Goal: Information Seeking & Learning: Learn about a topic

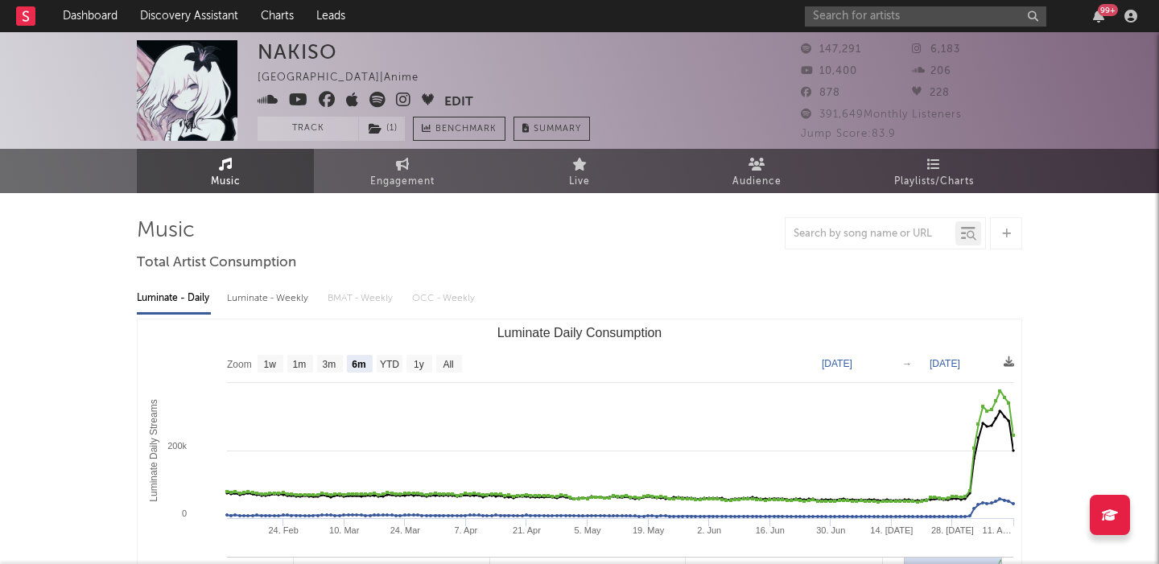
select select "6m"
select select "1w"
click at [203, 16] on link "Discovery Assistant" at bounding box center [189, 16] width 121 height 32
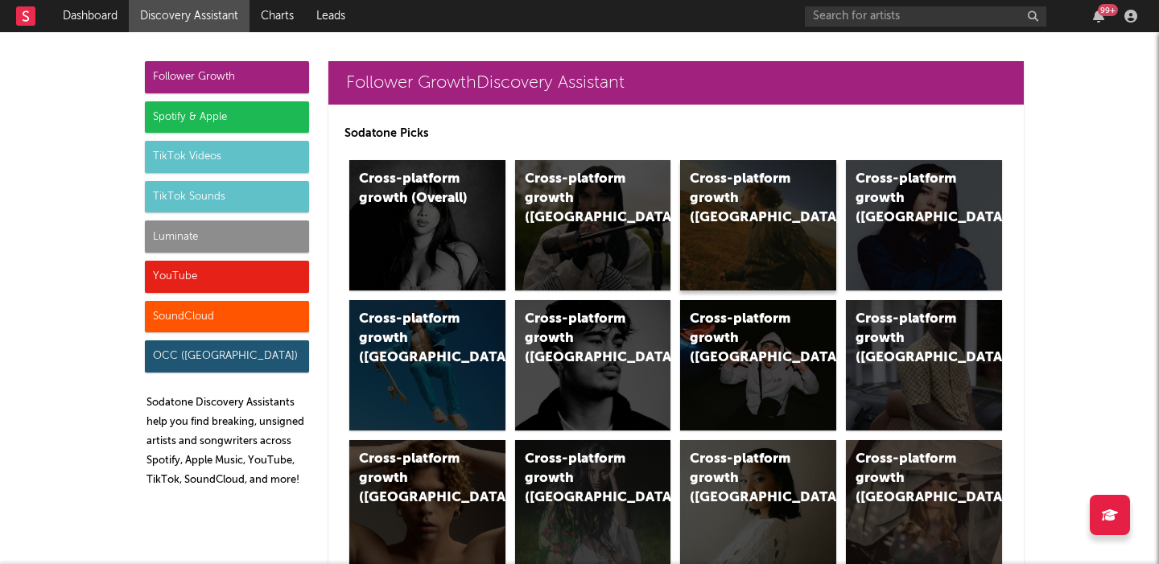
click at [769, 208] on div "Cross-platform growth (US)" at bounding box center [744, 199] width 109 height 58
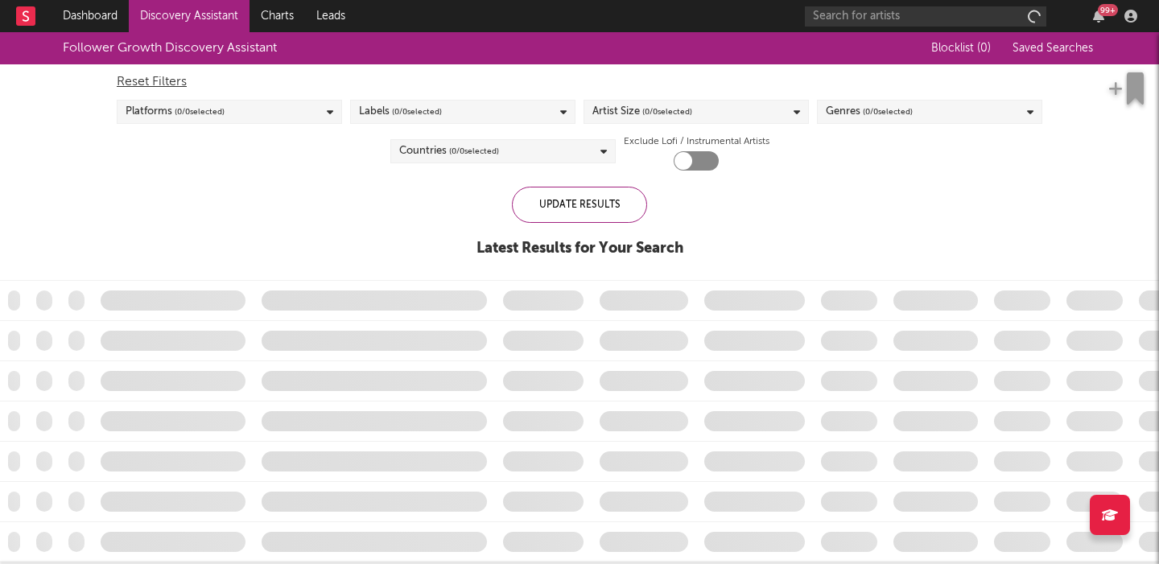
checkbox input "true"
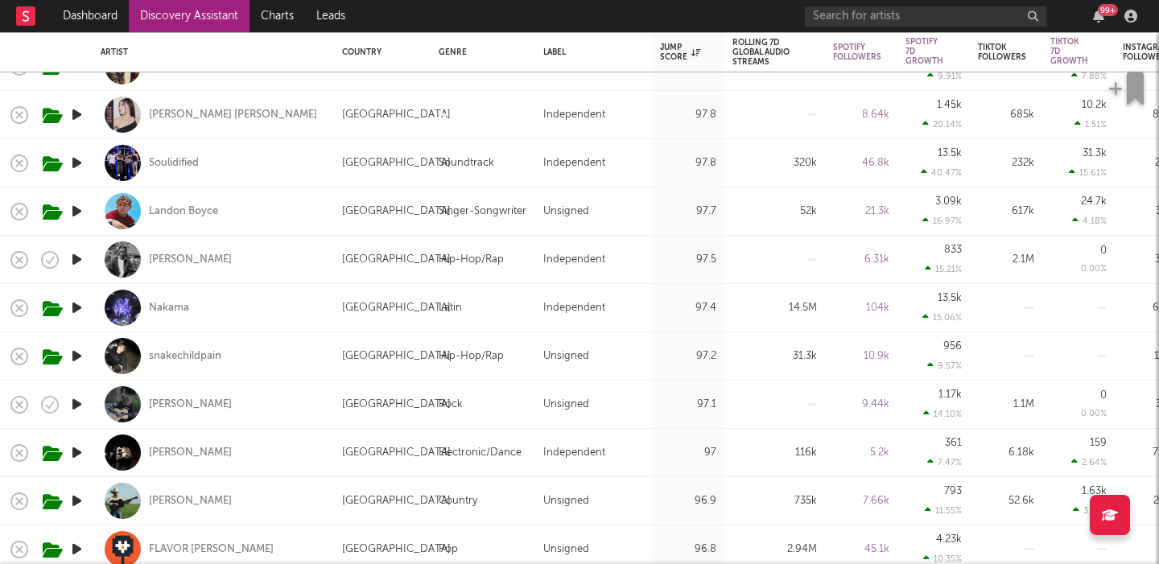
click at [76, 209] on icon "button" at bounding box center [76, 211] width 17 height 20
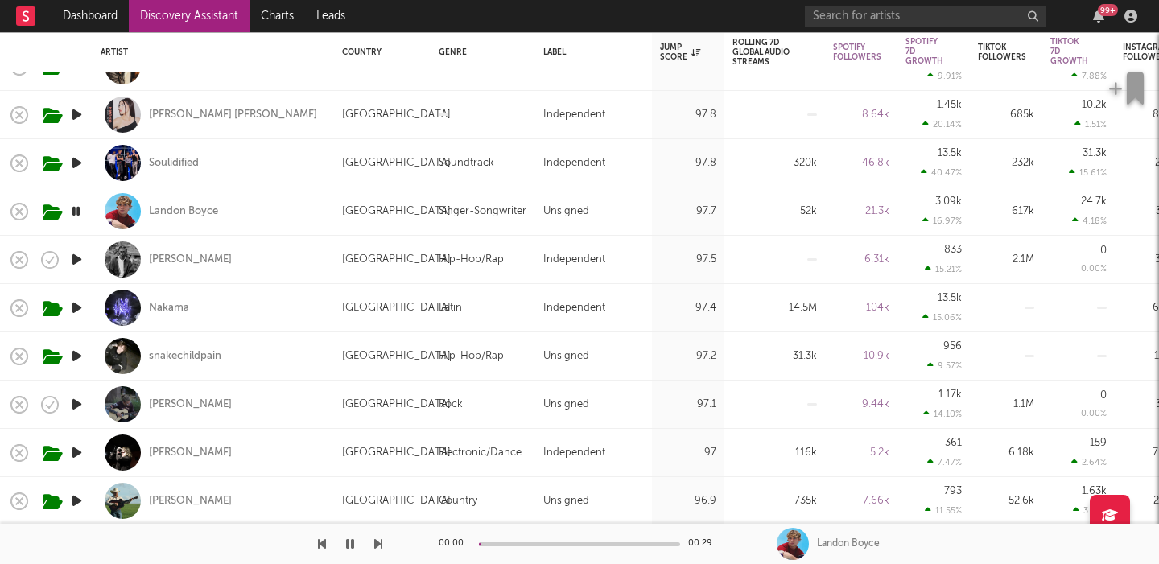
click at [305, 202] on div "Landon Boyce" at bounding box center [213, 210] width 225 height 47
select select "1w"
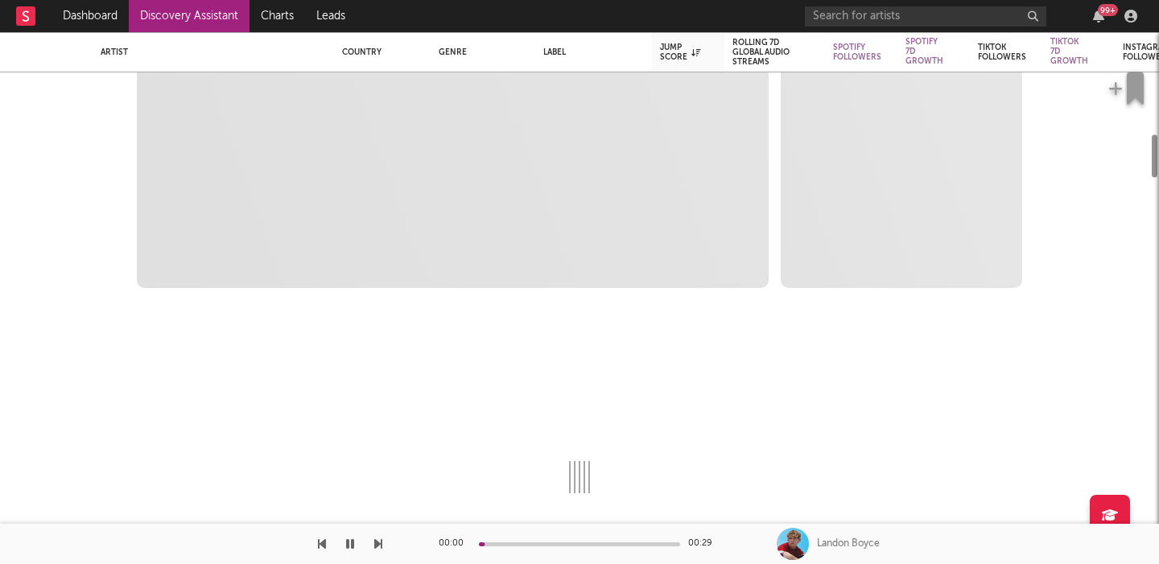
select select "6m"
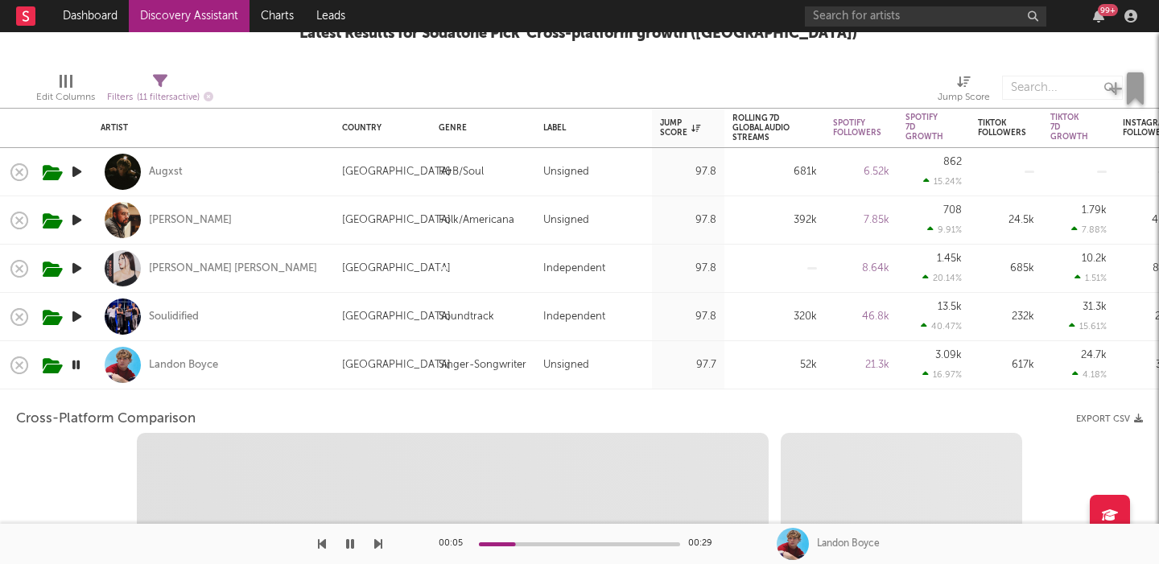
click at [284, 361] on div "Landon Boyce" at bounding box center [213, 364] width 225 height 47
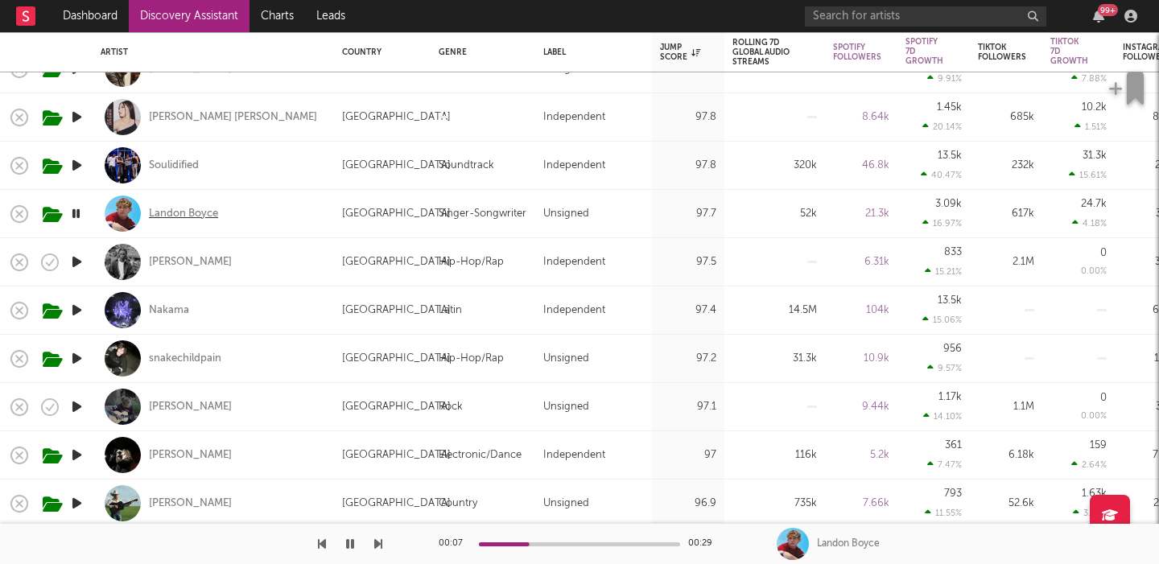
click at [194, 213] on div "Landon Boyce" at bounding box center [183, 214] width 69 height 14
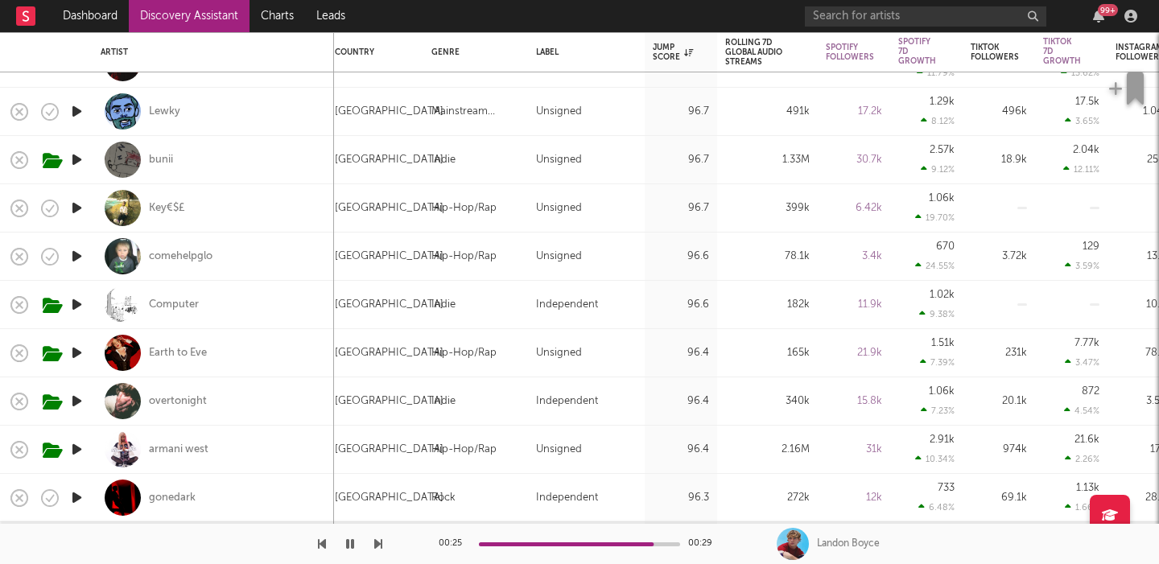
click at [78, 398] on icon "button" at bounding box center [76, 401] width 17 height 20
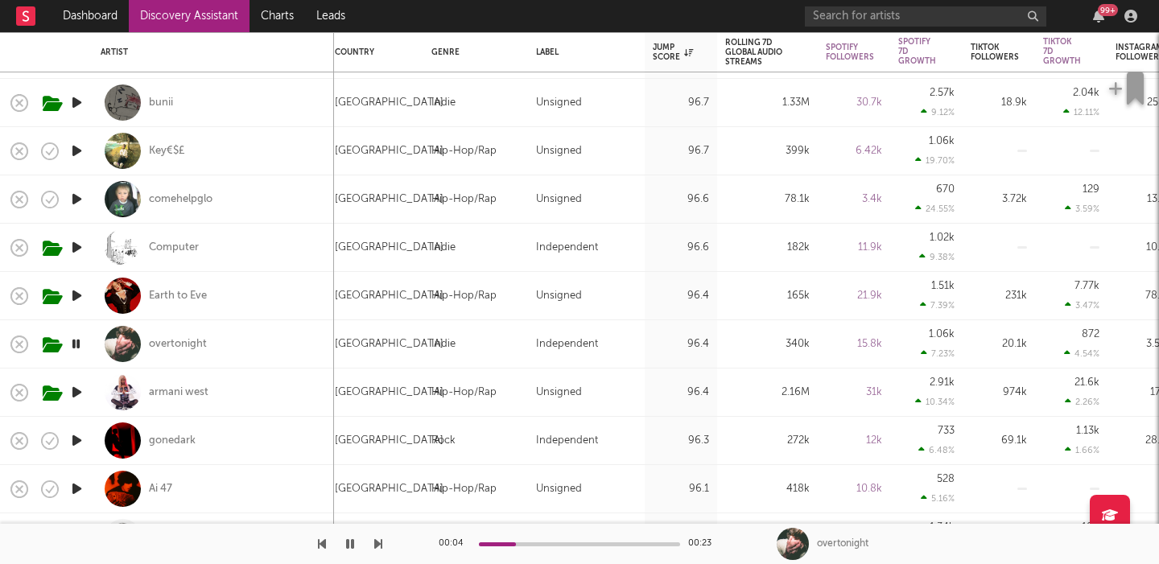
click at [266, 252] on div "Computer" at bounding box center [213, 247] width 225 height 47
select select "1w"
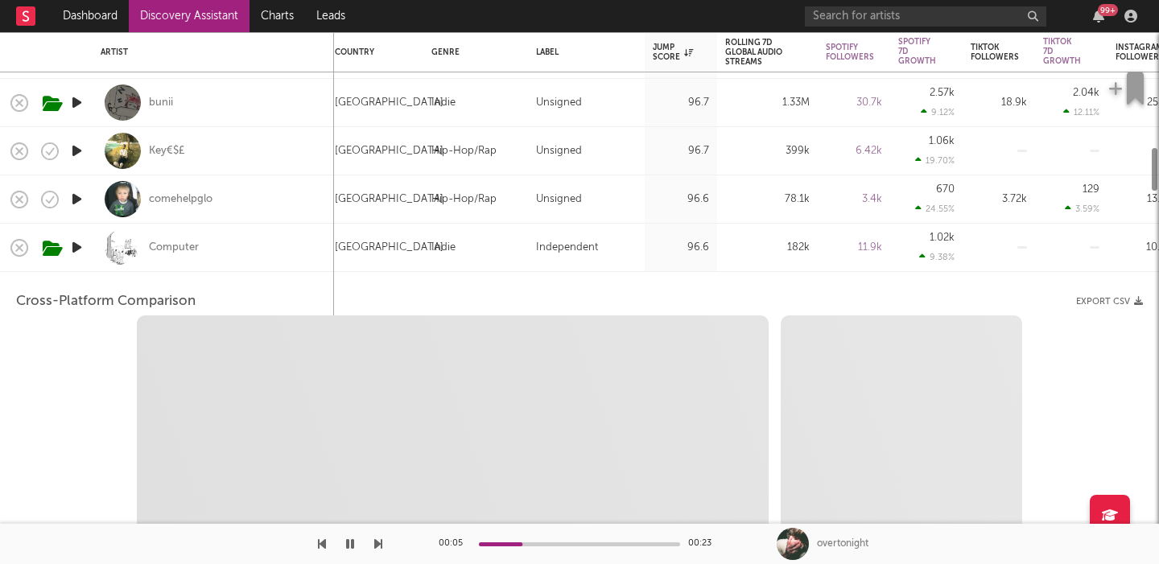
click at [75, 250] on icon "button" at bounding box center [76, 247] width 17 height 20
select select "1w"
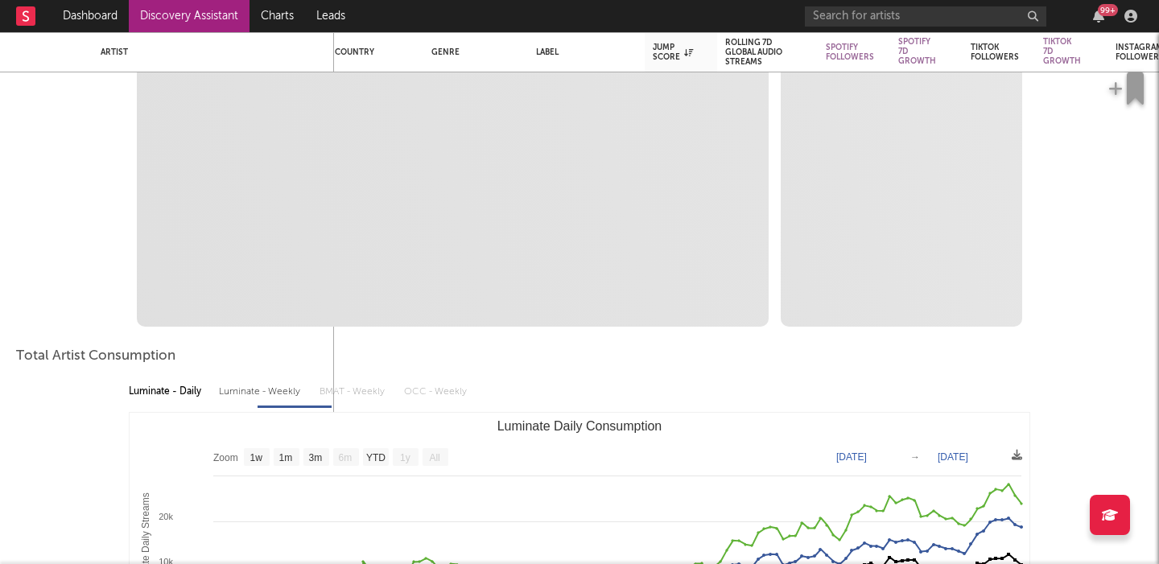
select select "1m"
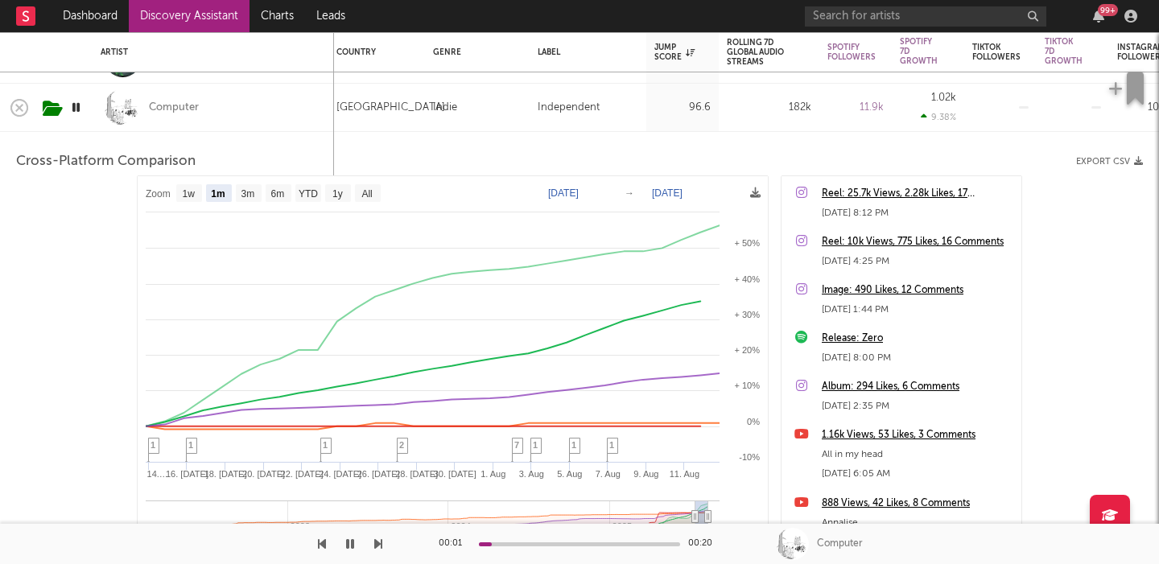
click at [253, 113] on div "Computer" at bounding box center [213, 107] width 225 height 47
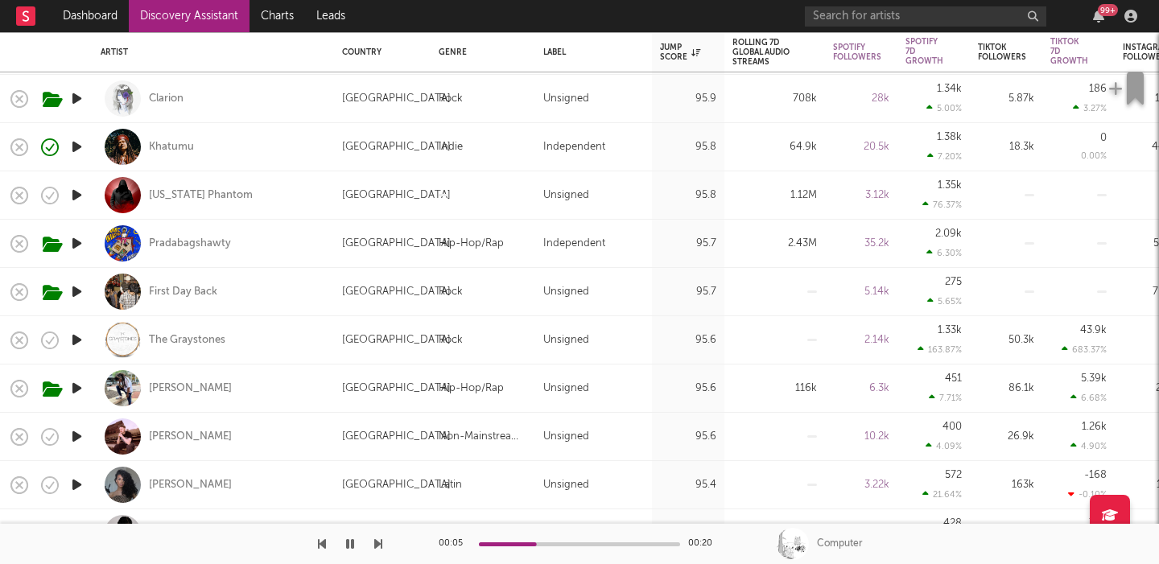
click at [76, 188] on icon "button" at bounding box center [76, 195] width 17 height 20
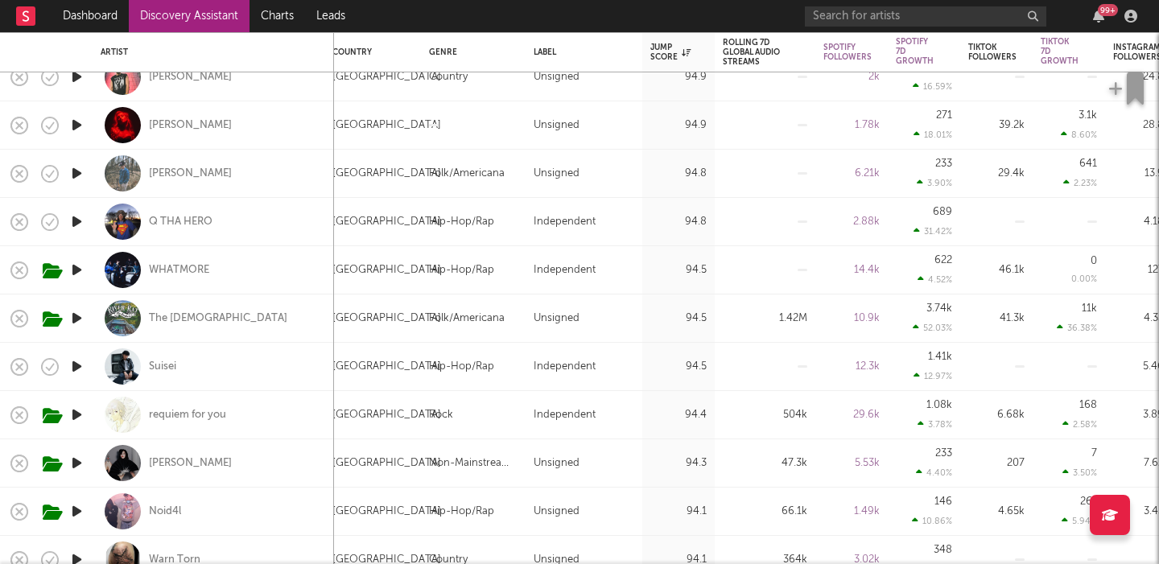
click at [76, 418] on icon "button" at bounding box center [76, 415] width 17 height 20
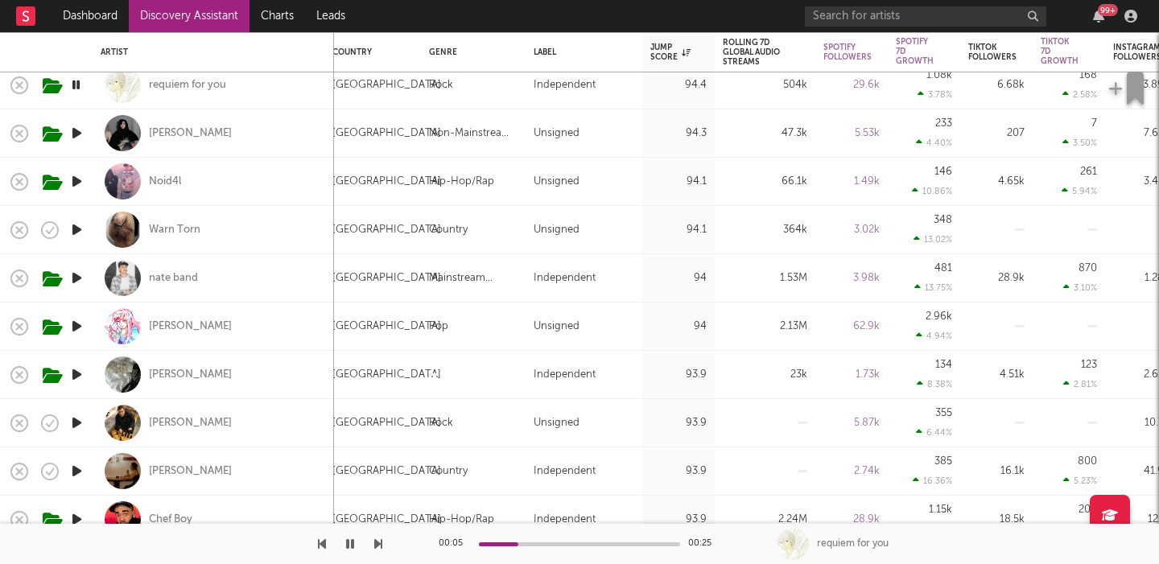
click at [73, 324] on icon "button" at bounding box center [76, 326] width 17 height 20
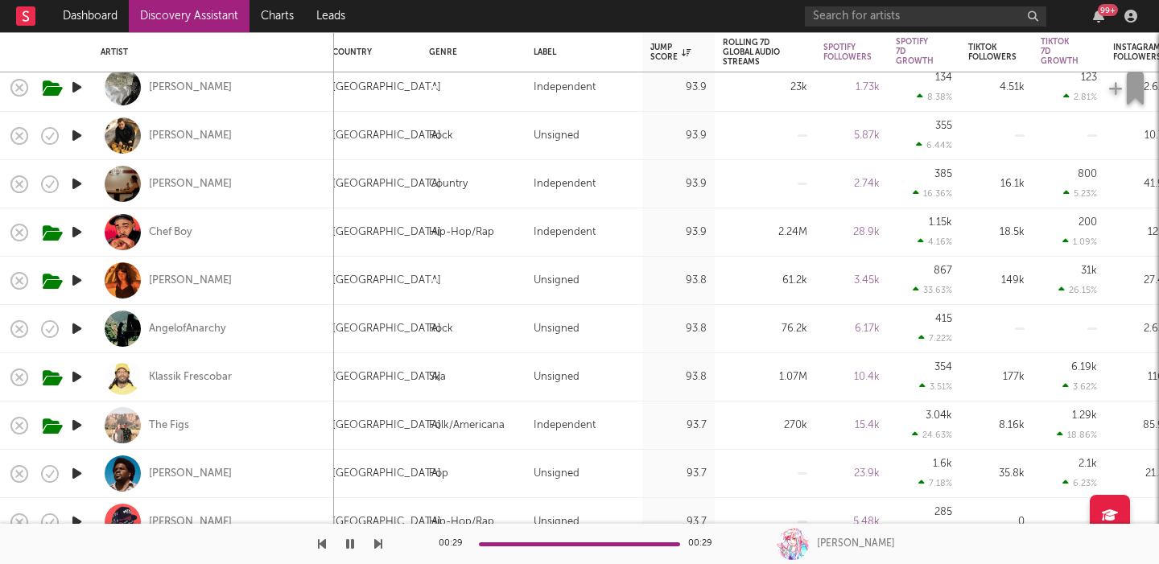
click at [286, 294] on div "Lydia Kenny" at bounding box center [213, 280] width 225 height 47
select select "1w"
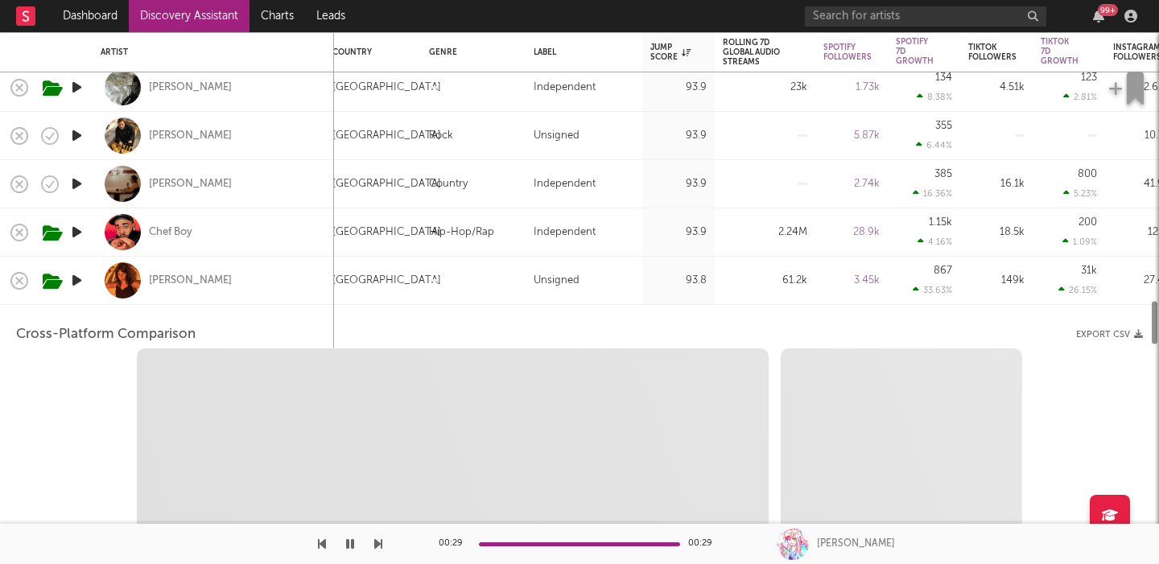
select select "1w"
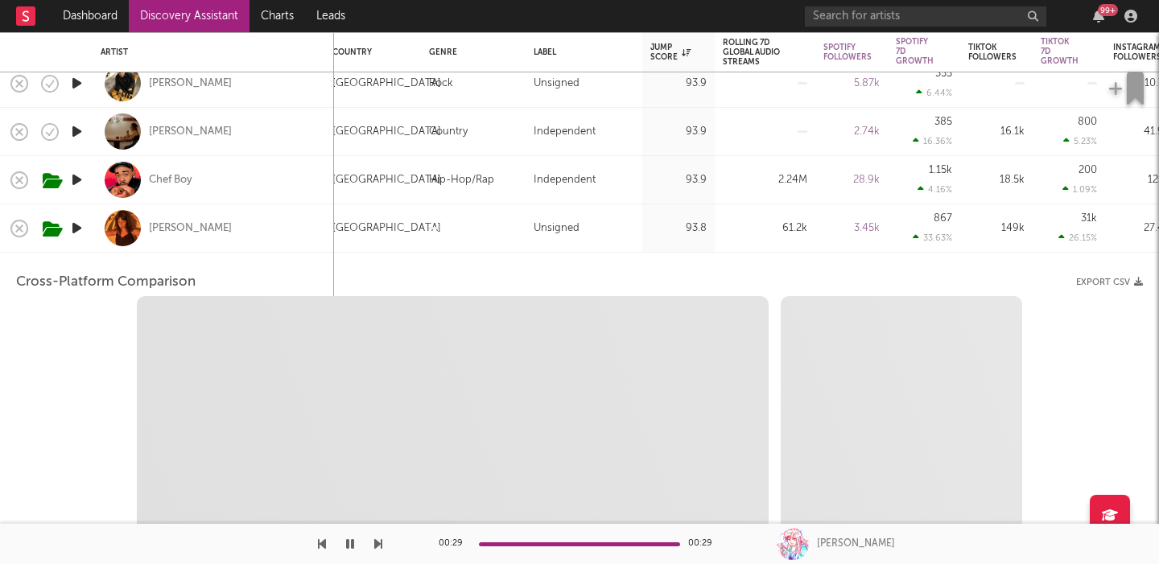
select select "1m"
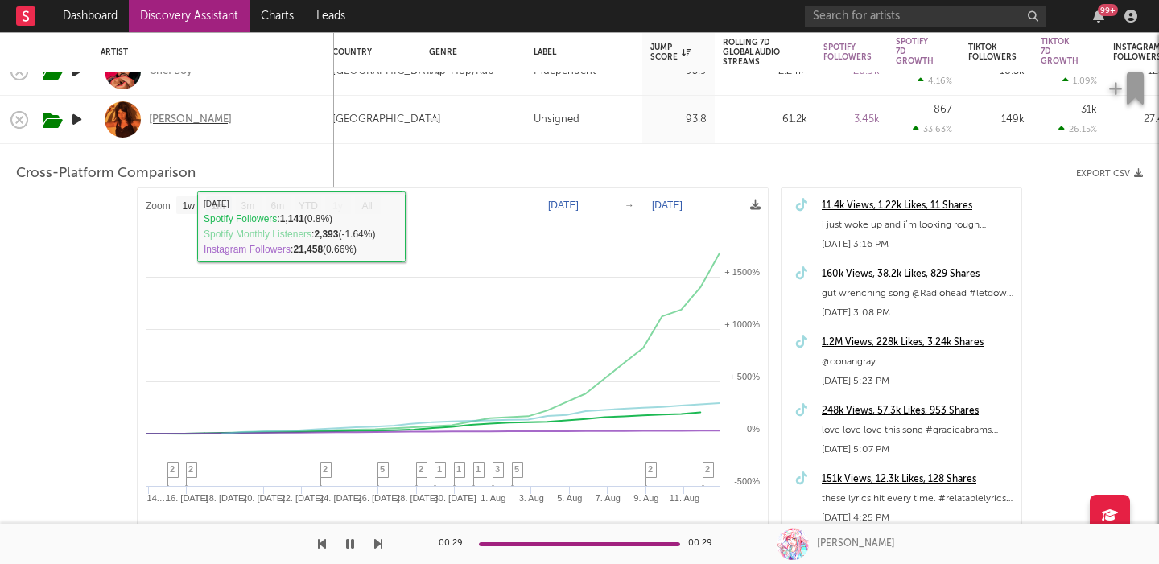
click at [168, 121] on div "Lydia Kenny" at bounding box center [190, 120] width 83 height 14
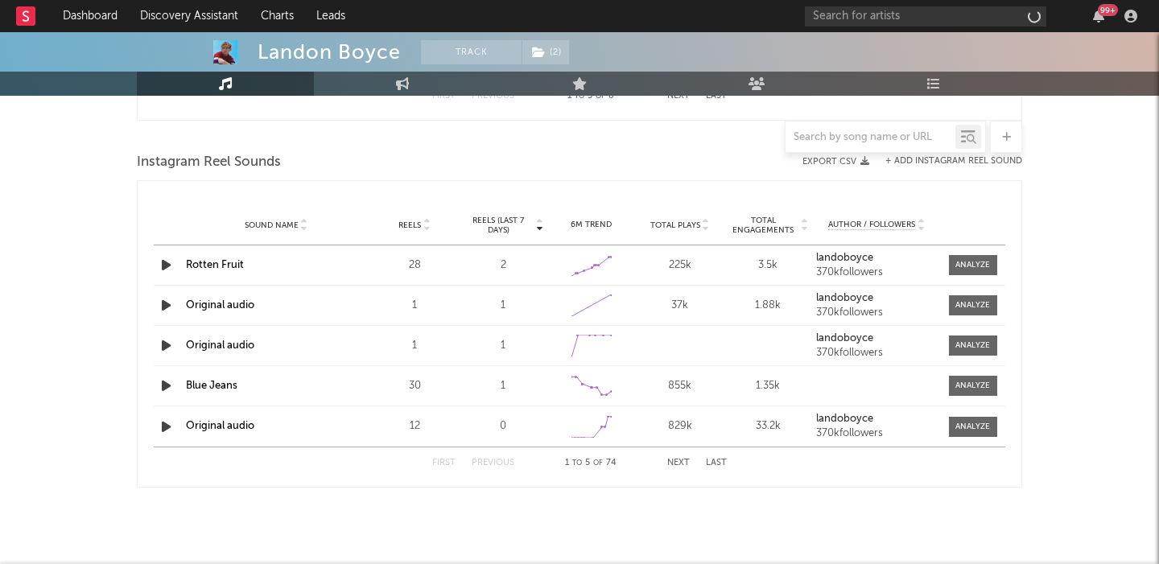
select select "6m"
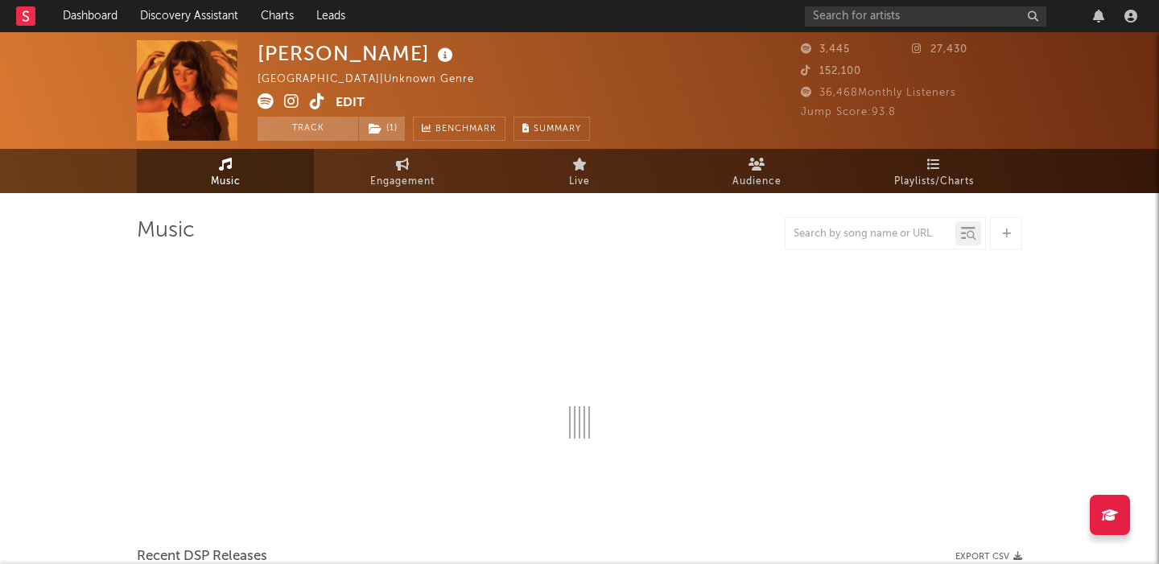
select select "1w"
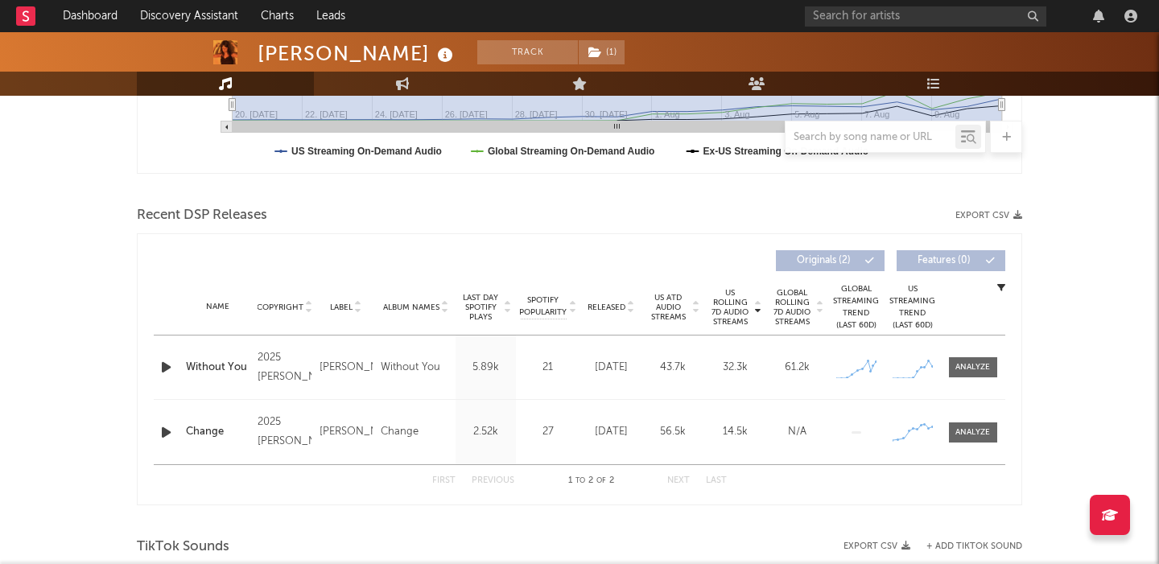
scroll to position [452, 0]
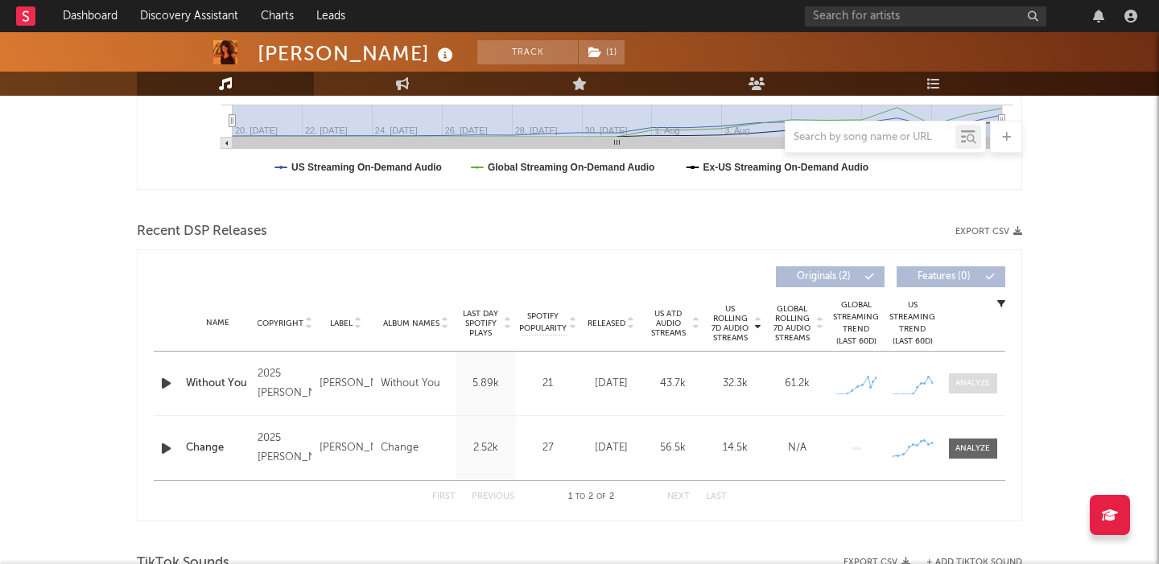
click at [969, 390] on span at bounding box center [973, 383] width 48 height 20
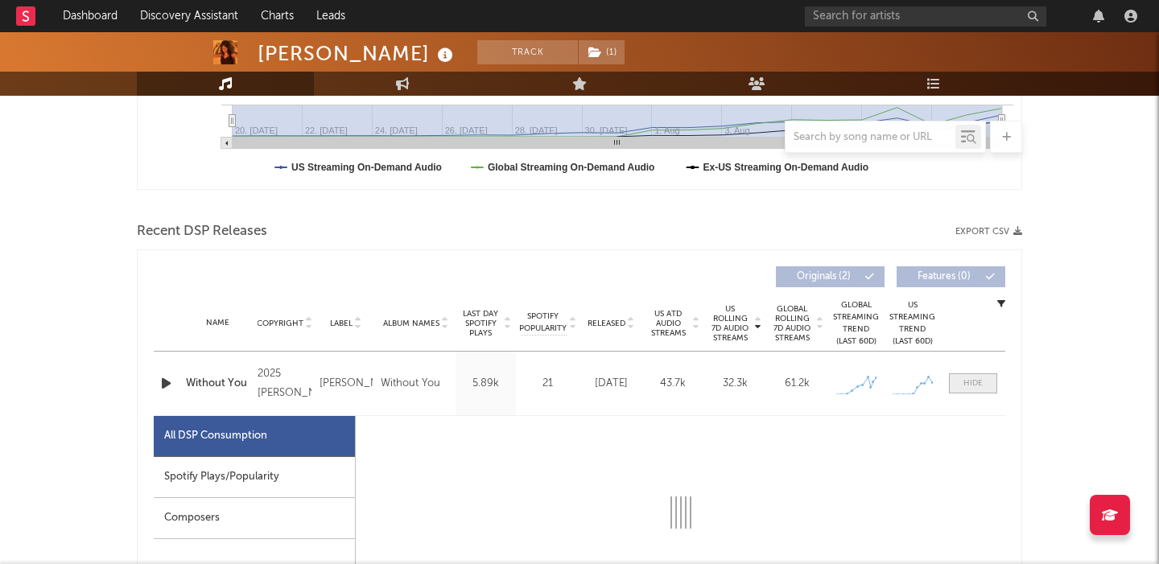
select select "1w"
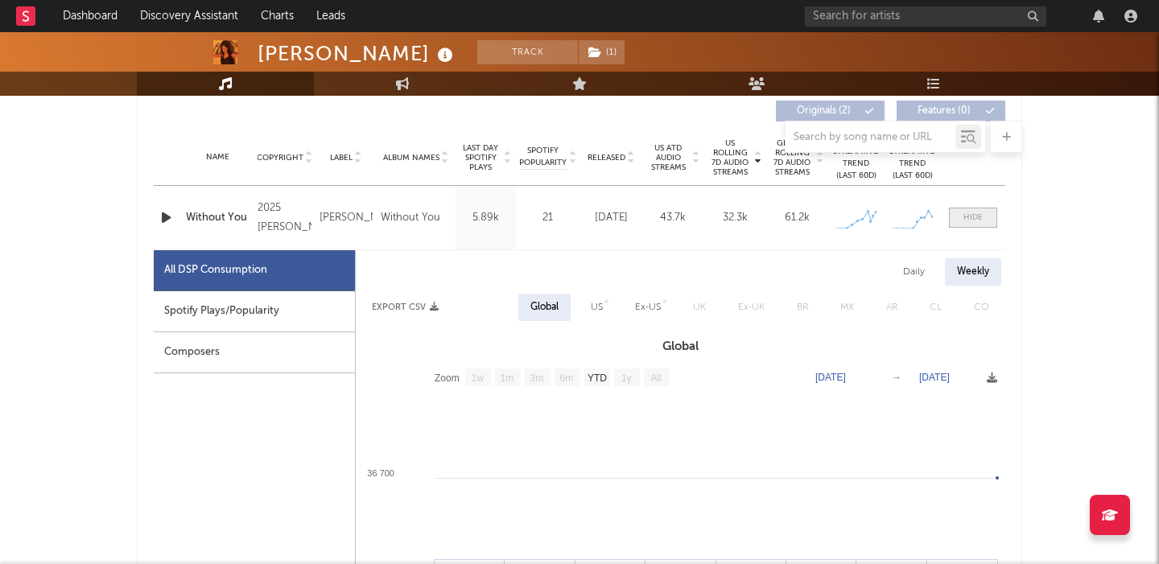
scroll to position [626, 0]
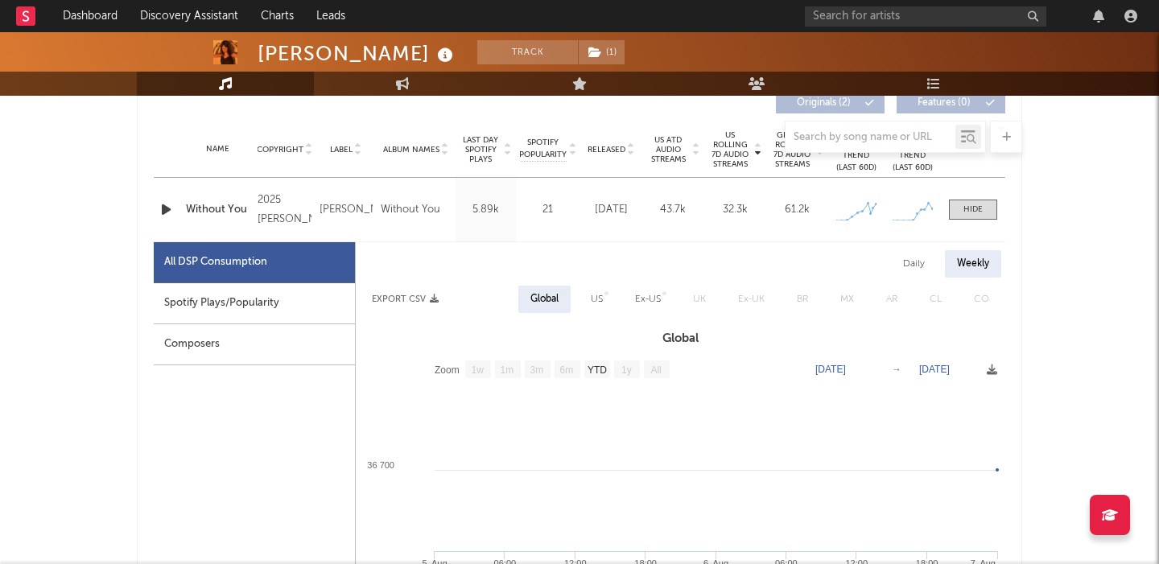
click at [917, 261] on div "Daily" at bounding box center [914, 263] width 46 height 27
select select "1w"
